Goal: Transaction & Acquisition: Purchase product/service

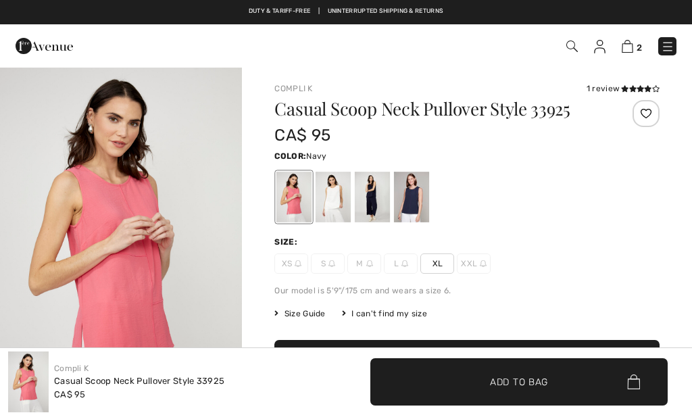
click at [420, 197] on div at bounding box center [411, 197] width 35 height 51
checkbox input "true"
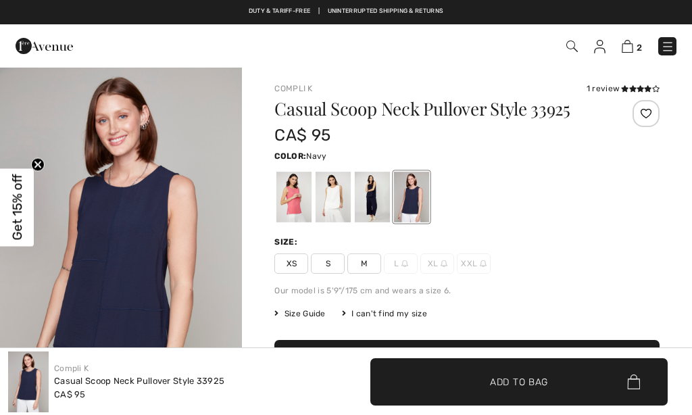
click at [334, 253] on div "Size: XS S M L XL XXL" at bounding box center [466, 255] width 385 height 38
click at [334, 266] on span "S" at bounding box center [328, 263] width 34 height 20
click at [447, 382] on span "✔ Added to Bag Add to Bag" at bounding box center [518, 381] width 297 height 47
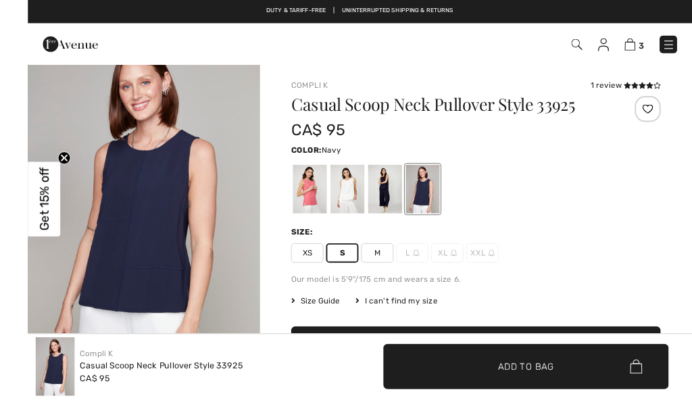
scroll to position [47, 0]
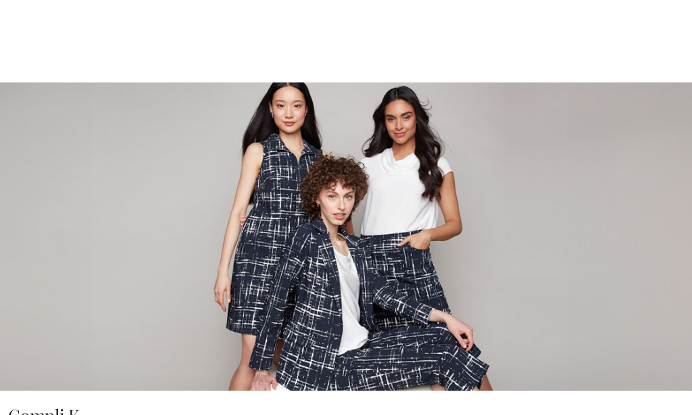
checkbox input "true"
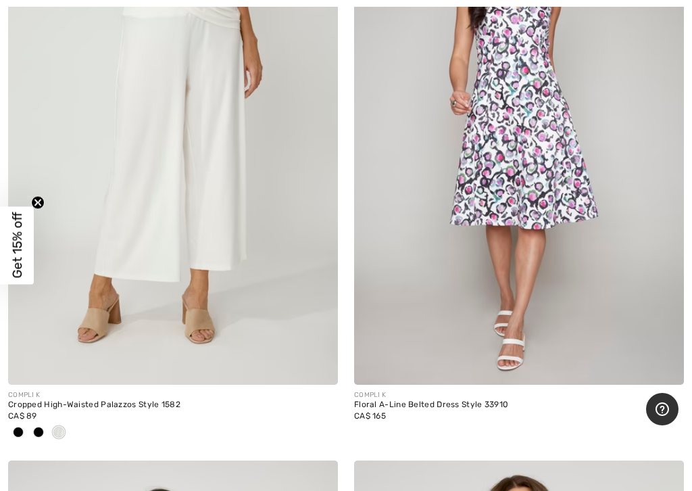
scroll to position [8332, 0]
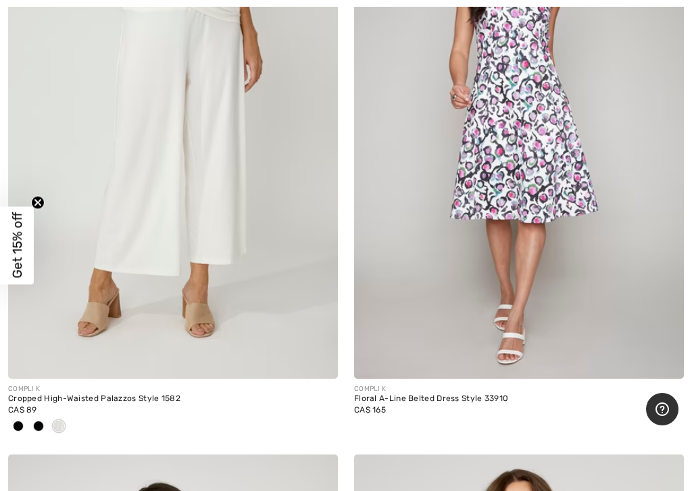
click at [92, 245] on img at bounding box center [173, 131] width 330 height 495
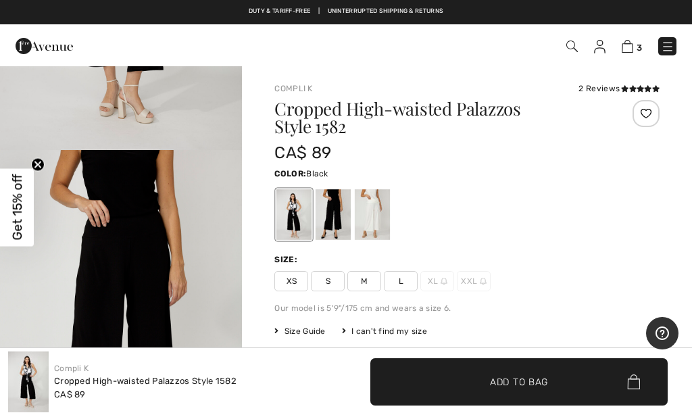
scroll to position [294, 0]
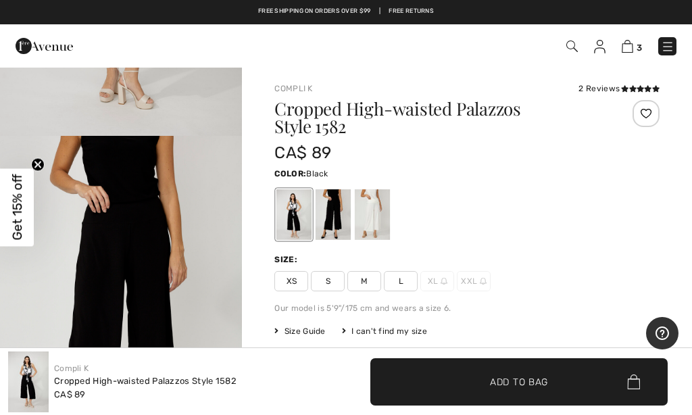
click at [374, 215] on div at bounding box center [372, 214] width 35 height 51
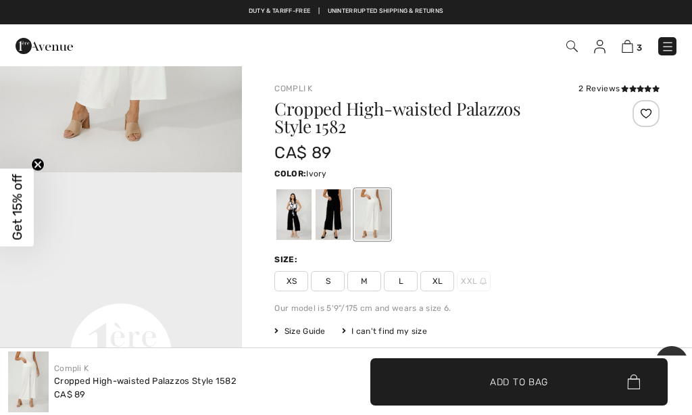
scroll to position [620, 0]
click at [338, 209] on div at bounding box center [333, 214] width 35 height 51
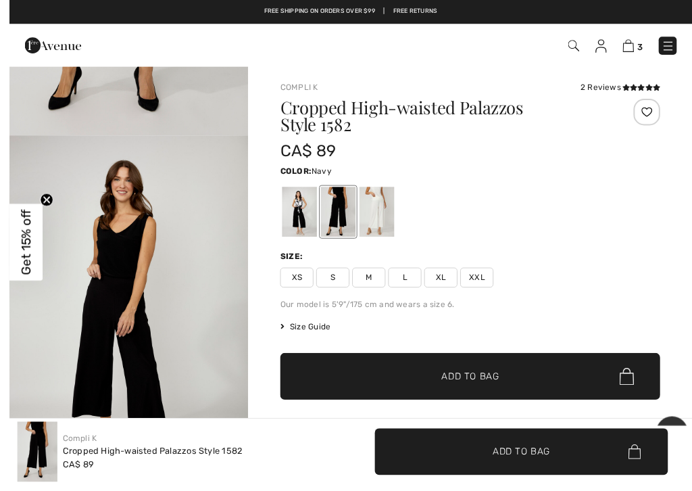
scroll to position [51, 0]
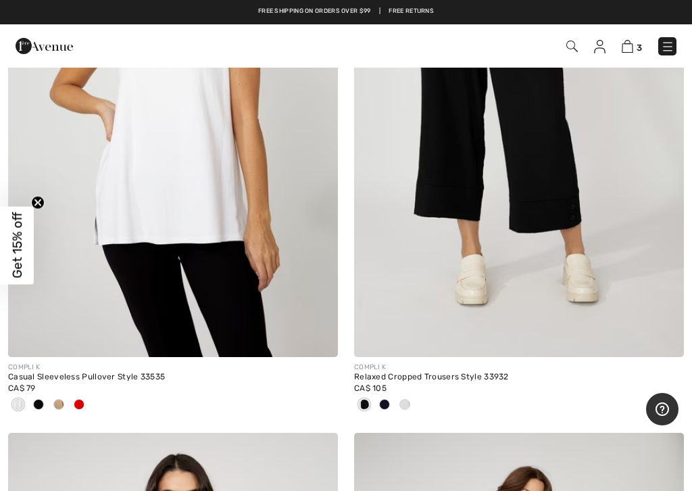
scroll to position [6534, 0]
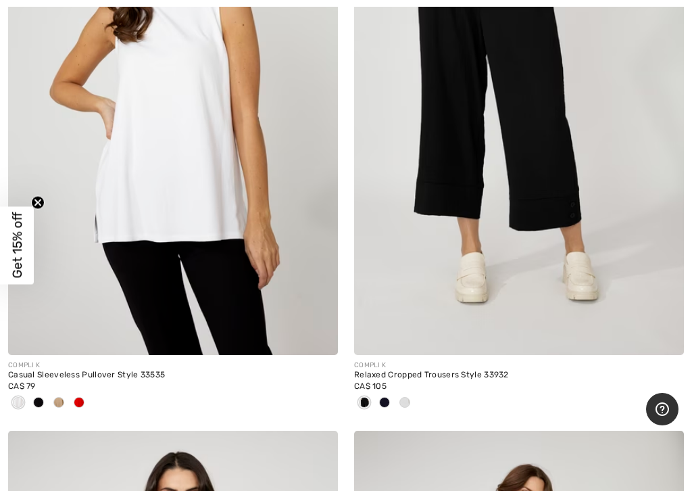
click at [58, 401] on div at bounding box center [59, 403] width 20 height 22
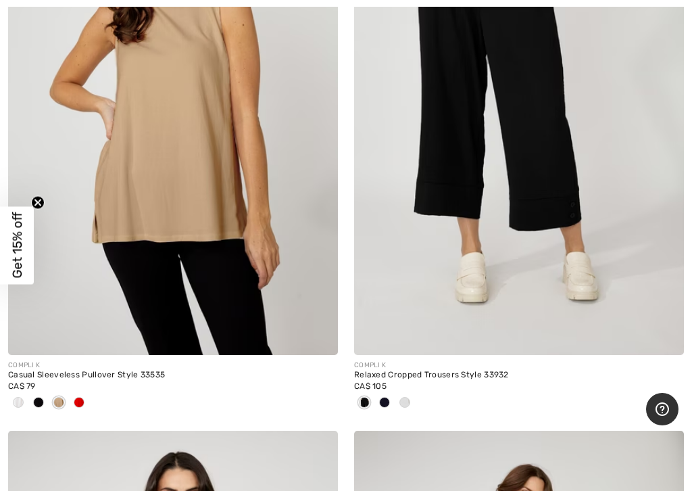
click at [49, 397] on div at bounding box center [59, 403] width 20 height 22
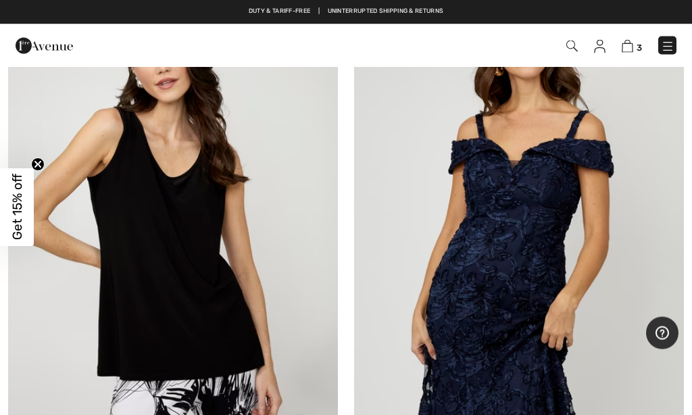
scroll to position [8808, 0]
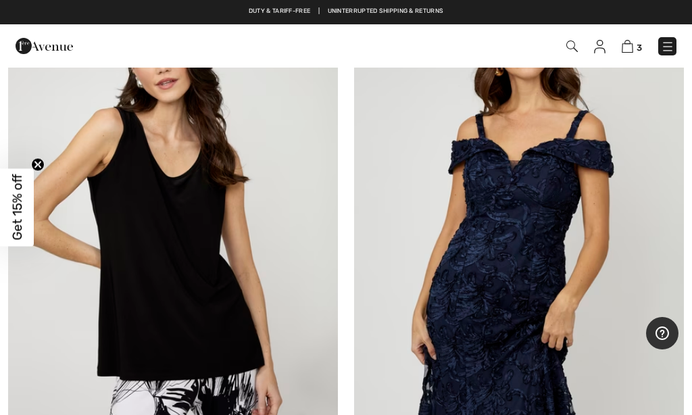
click at [534, 336] on img at bounding box center [519, 225] width 330 height 495
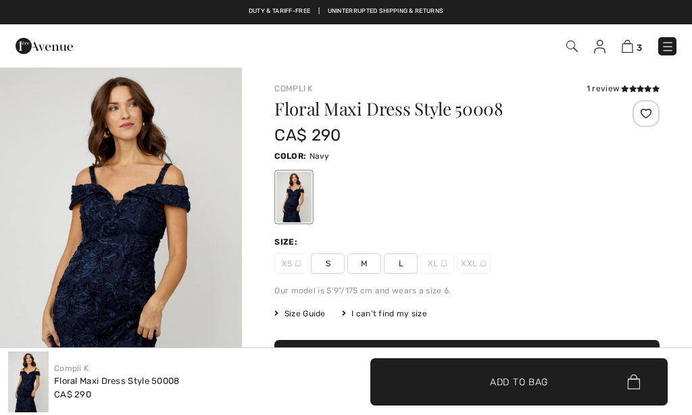
checkbox input "true"
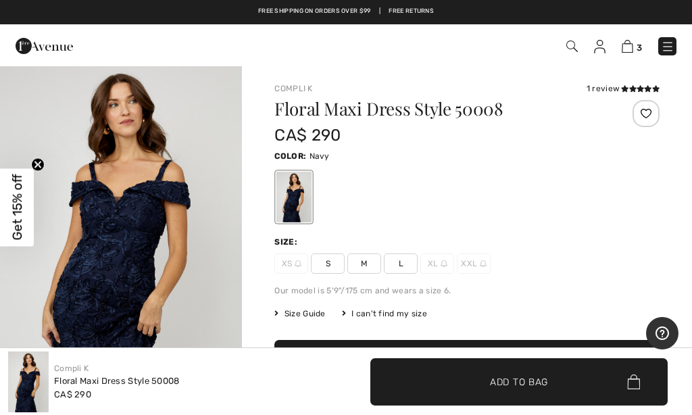
scroll to position [3, 0]
click at [82, 243] on img "1 / 4" at bounding box center [121, 245] width 242 height 363
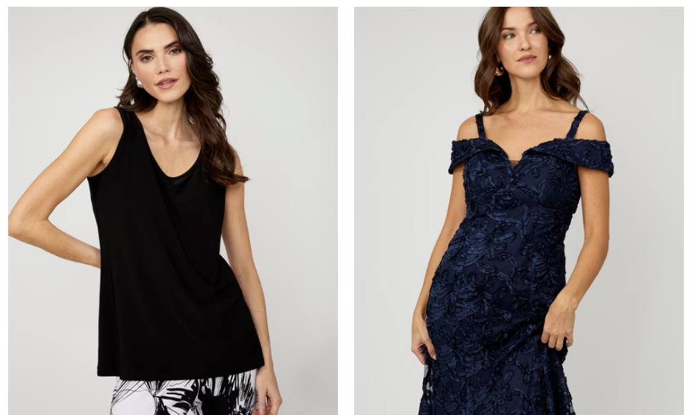
checkbox input "true"
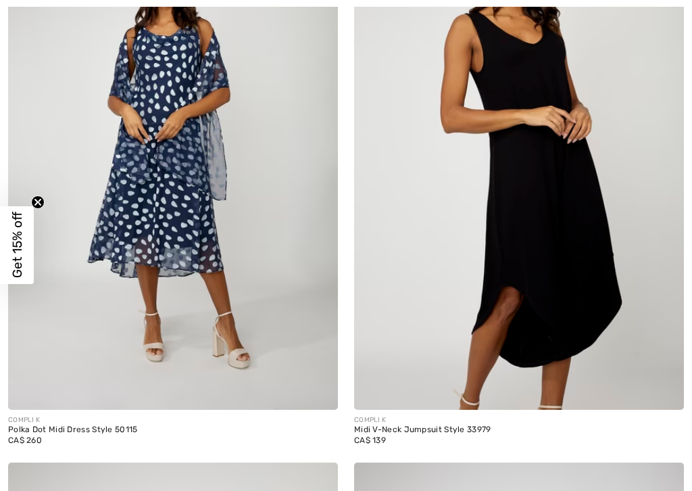
scroll to position [11744, 0]
click at [595, 280] on img at bounding box center [519, 161] width 330 height 495
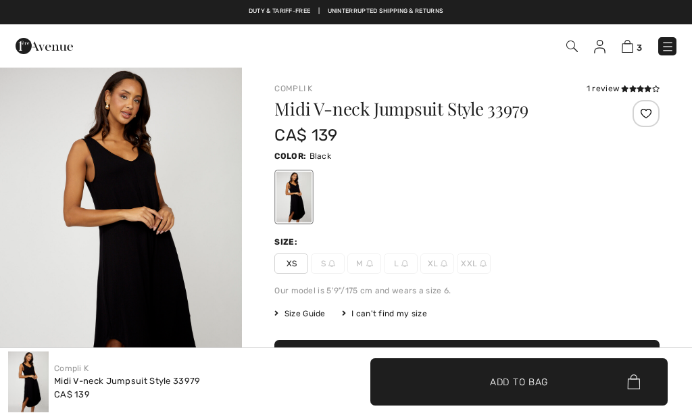
checkbox input "true"
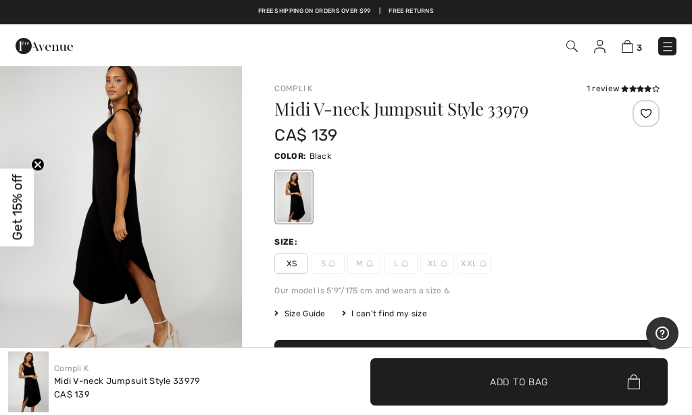
scroll to position [1556, 0]
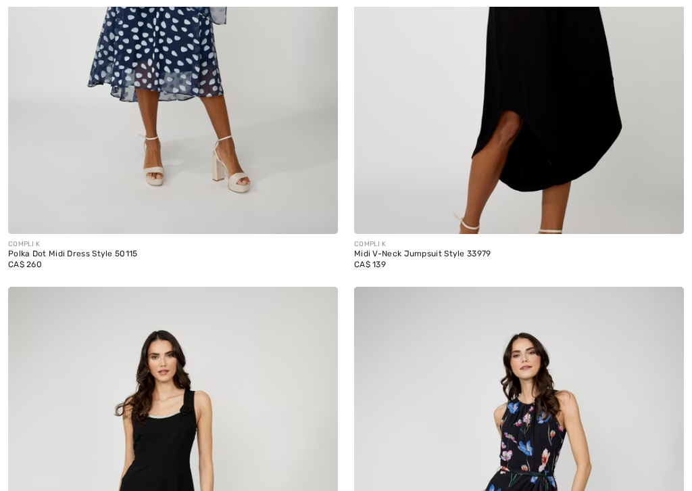
checkbox input "true"
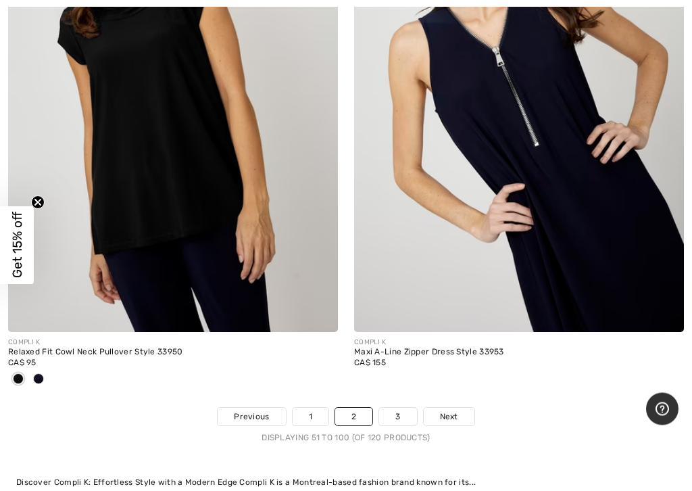
scroll to position [14671, 0]
click at [401, 407] on link "3" at bounding box center [397, 416] width 37 height 18
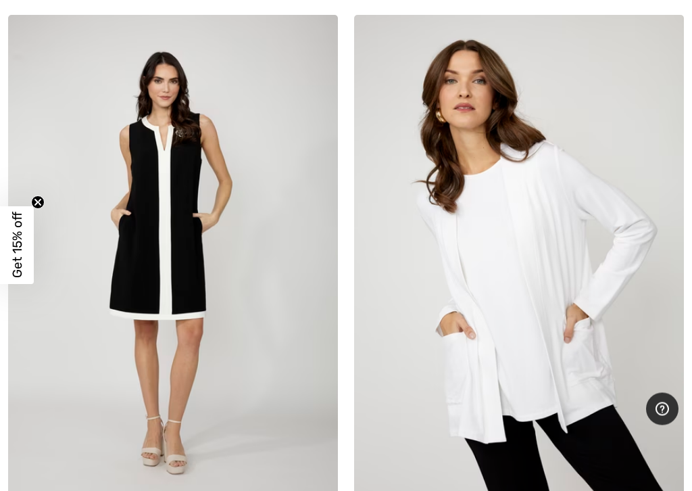
scroll to position [2673, 0]
click at [561, 289] on img at bounding box center [519, 262] width 330 height 495
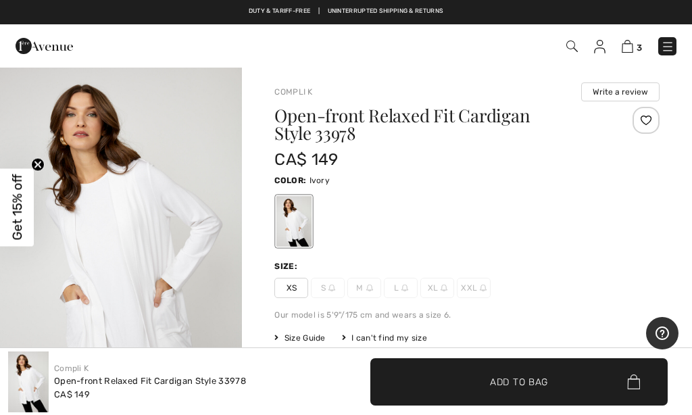
click at [293, 291] on span "XS" at bounding box center [291, 288] width 34 height 20
click at [457, 384] on span "✔ Added to Bag" at bounding box center [498, 381] width 82 height 14
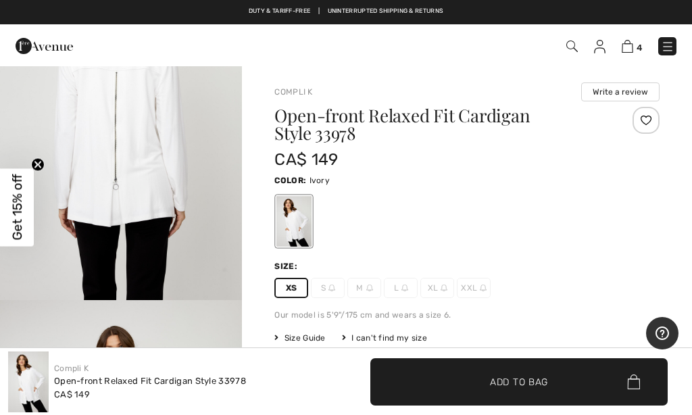
scroll to position [846, 0]
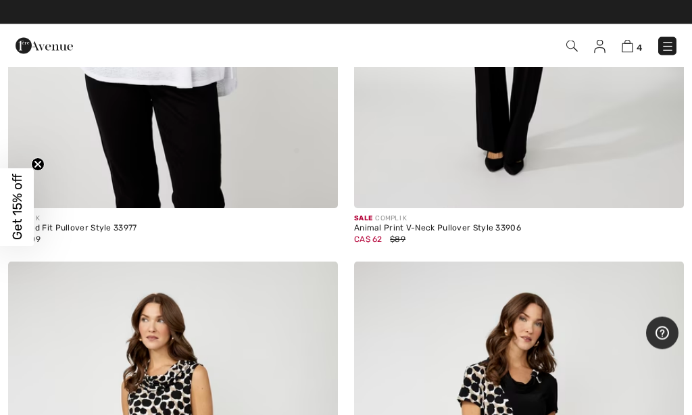
scroll to position [5296, 0]
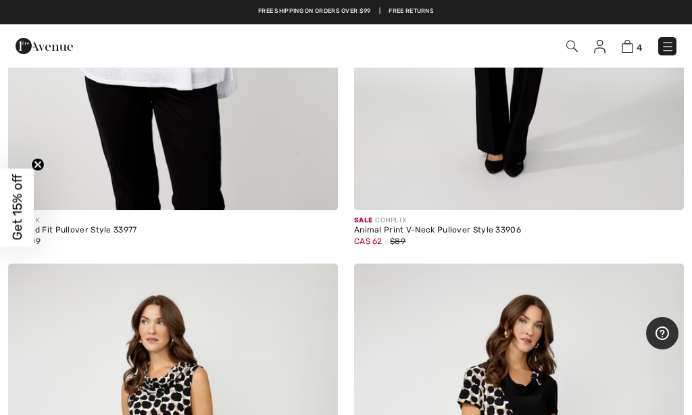
click at [668, 47] on img at bounding box center [668, 47] width 14 height 14
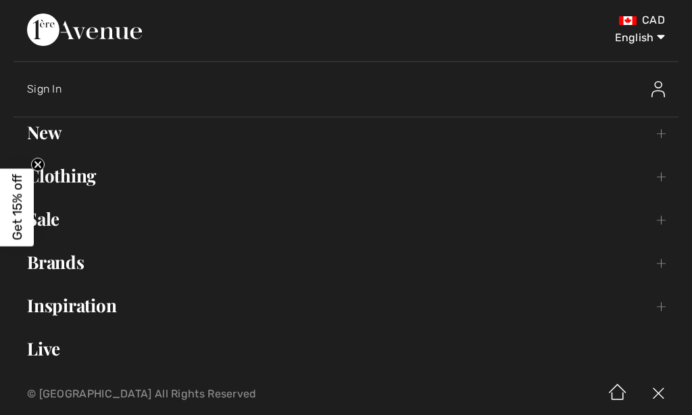
click at [78, 172] on link "Clothing Toggle submenu" at bounding box center [346, 176] width 665 height 30
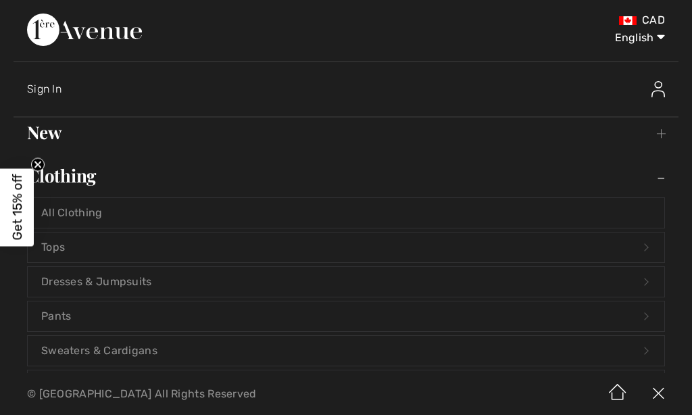
click at [88, 348] on link "Sweaters & Cardigans Open submenu" at bounding box center [346, 351] width 636 height 30
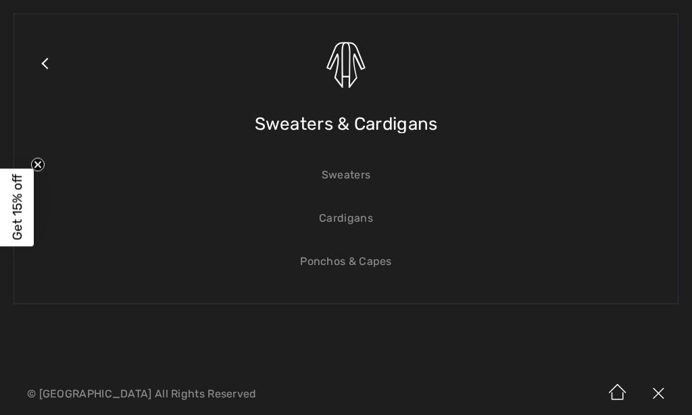
click at [357, 226] on link "Cardigans" at bounding box center [346, 218] width 636 height 30
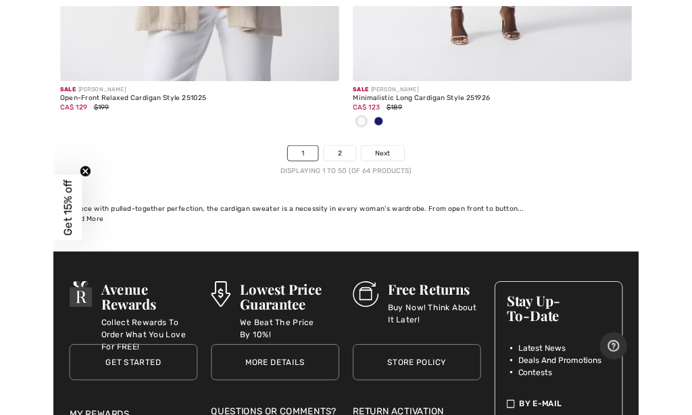
scroll to position [14637, 0]
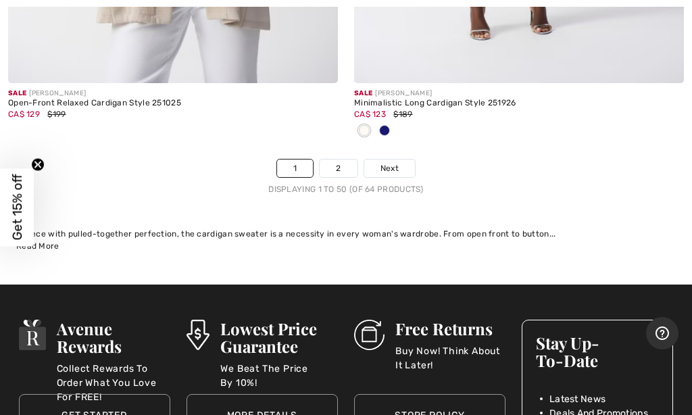
click at [341, 161] on link "2" at bounding box center [338, 168] width 37 height 18
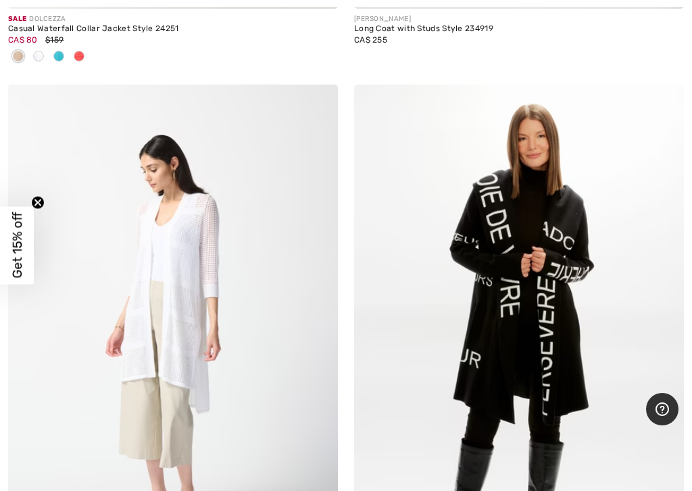
scroll to position [2319, 0]
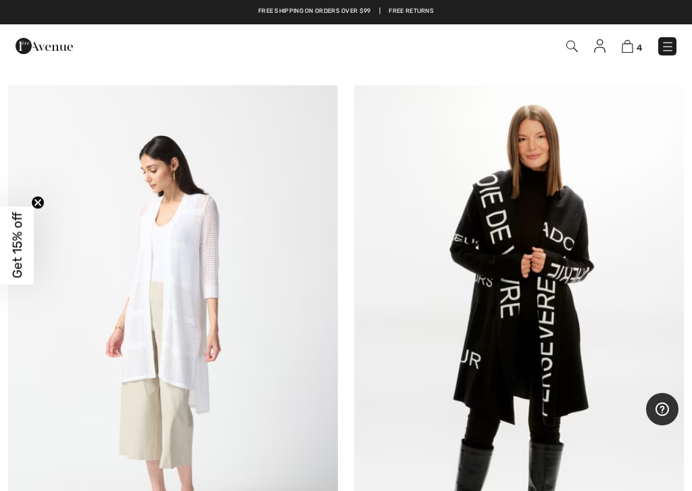
click at [222, 332] on img at bounding box center [173, 332] width 330 height 495
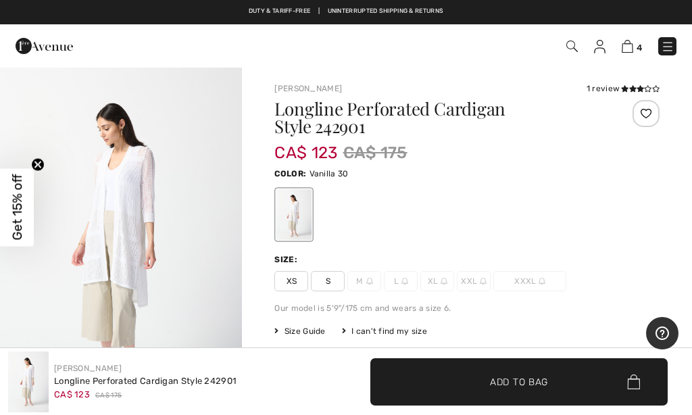
click at [330, 281] on span "S" at bounding box center [328, 281] width 34 height 20
click at [448, 384] on span "✔ Added to Bag Add to Bag" at bounding box center [518, 381] width 297 height 47
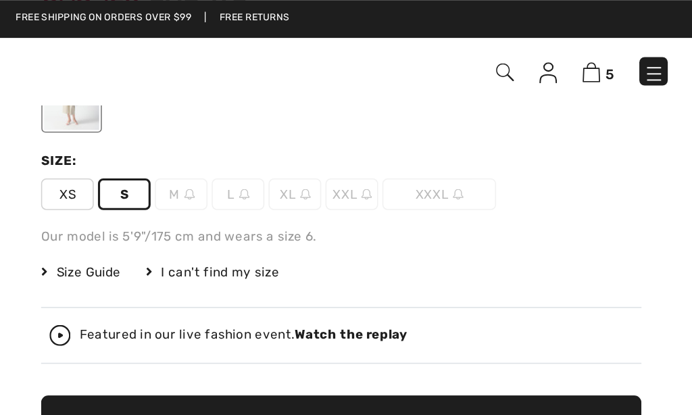
scroll to position [147, 0]
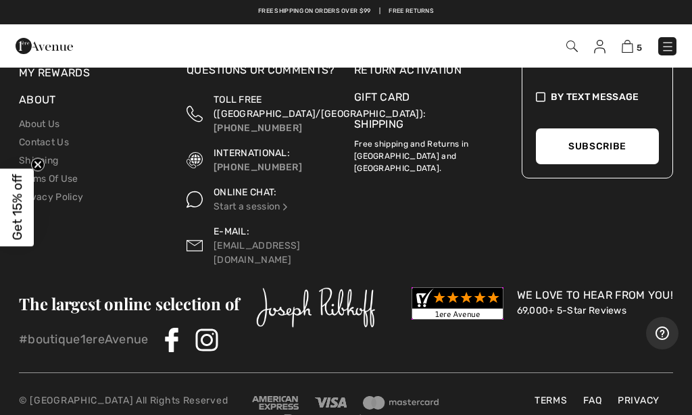
scroll to position [4484, 0]
